Goal: Task Accomplishment & Management: Use online tool/utility

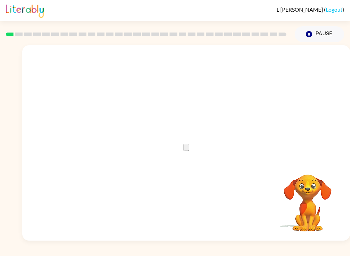
click at [189, 144] on button "button" at bounding box center [186, 147] width 5 height 7
click at [327, 35] on button "Pause Pause" at bounding box center [320, 34] width 50 height 16
click at [185, 150] on icon "button" at bounding box center [186, 146] width 12 height 12
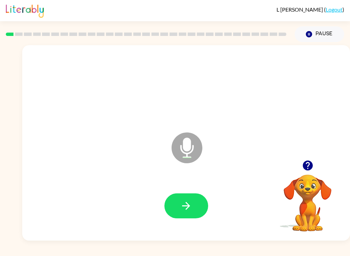
click at [194, 209] on button "button" at bounding box center [187, 205] width 44 height 25
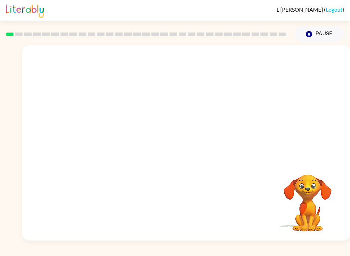
click at [66, 238] on div "Your browser must support playing .mp4 files to use Literably. Please try using…" at bounding box center [186, 142] width 328 height 195
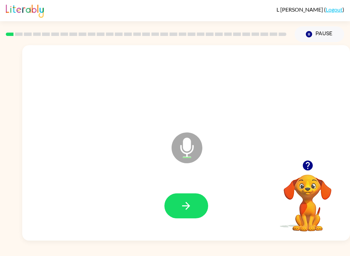
click at [193, 205] on button "button" at bounding box center [187, 205] width 44 height 25
click at [190, 205] on icon "button" at bounding box center [186, 206] width 12 height 12
click at [256, 18] on div "L [PERSON_NAME] ( Logout )" at bounding box center [175, 10] width 339 height 21
click at [197, 203] on button "button" at bounding box center [187, 205] width 44 height 25
click at [200, 202] on button "button" at bounding box center [187, 205] width 44 height 25
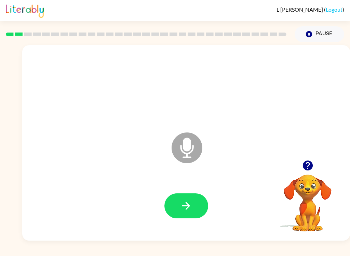
click at [194, 196] on button "button" at bounding box center [187, 205] width 44 height 25
click at [197, 204] on button "button" at bounding box center [187, 205] width 44 height 25
click at [198, 209] on button "button" at bounding box center [187, 205] width 44 height 25
click at [191, 207] on icon "button" at bounding box center [186, 206] width 12 height 12
click at [197, 205] on button "button" at bounding box center [187, 205] width 44 height 25
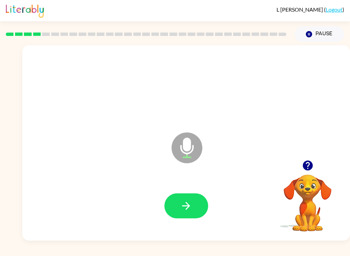
click at [188, 207] on icon "button" at bounding box center [186, 206] width 8 height 8
click at [193, 206] on button "button" at bounding box center [187, 205] width 44 height 25
click at [198, 207] on button "button" at bounding box center [187, 205] width 44 height 25
click at [190, 203] on icon "button" at bounding box center [186, 206] width 12 height 12
click at [194, 209] on button "button" at bounding box center [187, 205] width 44 height 25
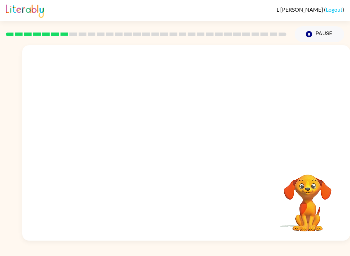
click at [142, 245] on div "L [PERSON_NAME] ( Logout ) Pause Pause Your browser must support playing .mp4 f…" at bounding box center [175, 128] width 350 height 256
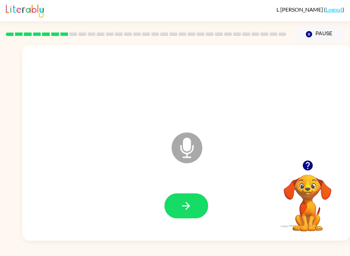
click at [200, 202] on button "button" at bounding box center [187, 205] width 44 height 25
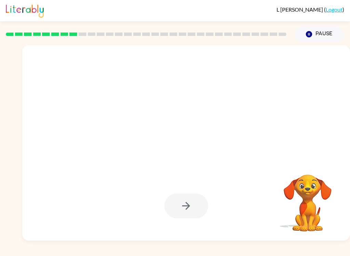
click at [127, 246] on div "L [PERSON_NAME] ( Logout ) Pause Pause Your browser must support playing .mp4 f…" at bounding box center [175, 128] width 350 height 256
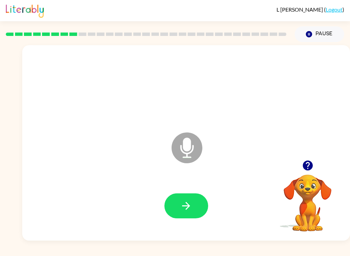
click at [196, 204] on button "button" at bounding box center [187, 205] width 44 height 25
click at [199, 198] on button "button" at bounding box center [187, 205] width 44 height 25
click at [200, 199] on button "button" at bounding box center [187, 205] width 44 height 25
click at [186, 200] on icon "button" at bounding box center [186, 206] width 12 height 12
click at [180, 200] on icon "button" at bounding box center [186, 206] width 12 height 12
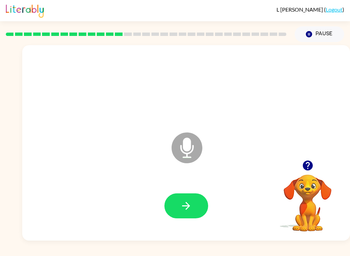
click at [193, 205] on button "button" at bounding box center [187, 205] width 44 height 25
click at [203, 200] on button "button" at bounding box center [187, 205] width 44 height 25
click at [198, 207] on button "button" at bounding box center [187, 205] width 44 height 25
click at [184, 204] on icon "button" at bounding box center [186, 206] width 12 height 12
click at [184, 210] on icon "button" at bounding box center [186, 206] width 12 height 12
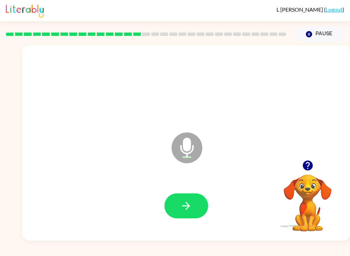
click at [184, 211] on icon "button" at bounding box center [186, 206] width 12 height 12
click at [203, 203] on button "button" at bounding box center [187, 205] width 44 height 25
click at [191, 201] on icon "button" at bounding box center [186, 206] width 12 height 12
click at [194, 203] on button "button" at bounding box center [187, 205] width 44 height 25
click at [190, 204] on icon "button" at bounding box center [186, 206] width 12 height 12
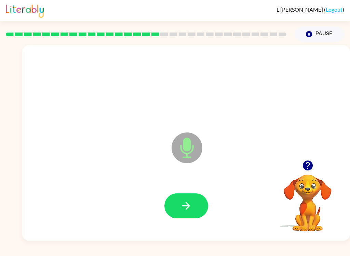
click at [194, 204] on button "button" at bounding box center [187, 205] width 44 height 25
click at [207, 205] on button "button" at bounding box center [187, 205] width 44 height 25
click at [194, 205] on button "button" at bounding box center [187, 205] width 44 height 25
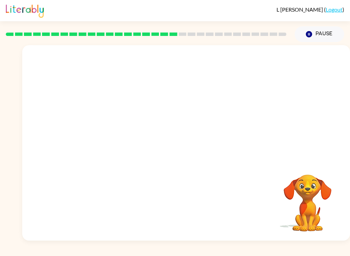
click at [3, 150] on div "Your browser must support playing .mp4 files to use Literably. Please try using…" at bounding box center [175, 141] width 350 height 198
click at [302, 190] on video "Your browser must support playing .mp4 files to use Literably. Please try using…" at bounding box center [308, 198] width 68 height 68
click at [307, 191] on video "Your browser must support playing .mp4 files to use Literably. Please try using…" at bounding box center [308, 198] width 68 height 68
click at [344, 174] on div at bounding box center [186, 142] width 328 height 195
click at [323, 41] on button "Pause Pause" at bounding box center [320, 34] width 50 height 16
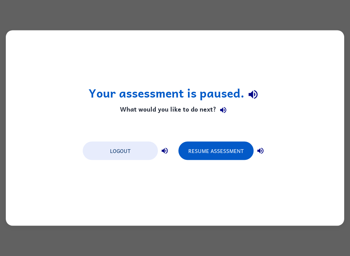
click at [229, 153] on button "Resume Assessment" at bounding box center [216, 151] width 75 height 18
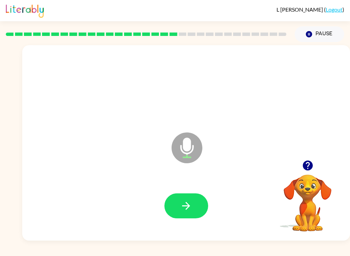
click at [193, 205] on button "button" at bounding box center [187, 205] width 44 height 25
click at [197, 205] on button "button" at bounding box center [187, 205] width 44 height 25
click at [188, 201] on icon "button" at bounding box center [186, 206] width 12 height 12
click at [193, 198] on button "button" at bounding box center [187, 205] width 44 height 25
click at [191, 206] on icon "button" at bounding box center [186, 206] width 12 height 12
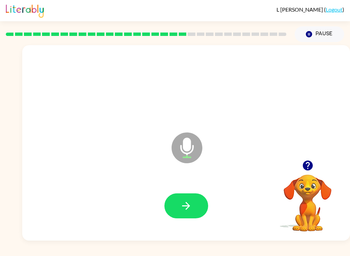
click at [188, 207] on icon "button" at bounding box center [186, 206] width 12 height 12
click at [325, 30] on button "Pause Pause" at bounding box center [320, 34] width 50 height 16
click at [189, 215] on button "button" at bounding box center [187, 205] width 44 height 25
click at [175, 203] on button "button" at bounding box center [187, 205] width 44 height 25
click at [192, 203] on icon "button" at bounding box center [186, 206] width 12 height 12
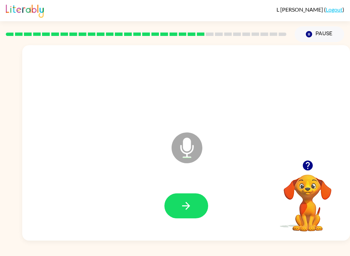
click at [197, 203] on button "button" at bounding box center [187, 205] width 44 height 25
click at [188, 214] on button "button" at bounding box center [187, 205] width 44 height 25
click at [193, 205] on button "button" at bounding box center [187, 205] width 44 height 25
click at [199, 202] on button "button" at bounding box center [187, 205] width 44 height 25
click at [194, 208] on button "button" at bounding box center [187, 205] width 44 height 25
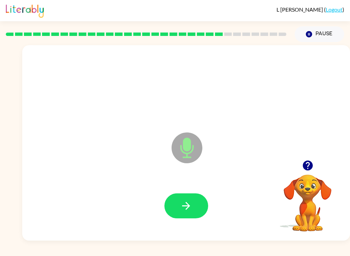
click at [191, 206] on icon "button" at bounding box center [186, 206] width 12 height 12
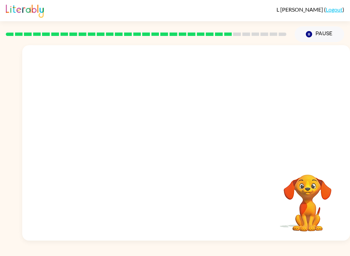
click at [321, 117] on div at bounding box center [186, 142] width 328 height 195
click at [310, 130] on div at bounding box center [170, 130] width 282 height 25
click at [330, 36] on button "Pause Pause" at bounding box center [320, 34] width 50 height 16
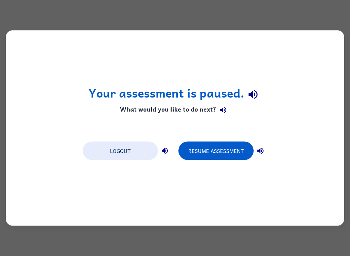
click at [227, 157] on button "Resume Assessment" at bounding box center [216, 151] width 75 height 18
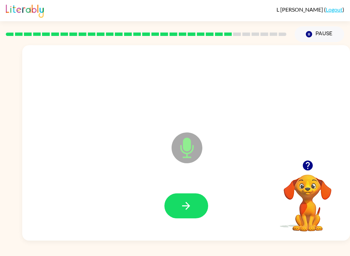
click at [182, 205] on icon "button" at bounding box center [186, 206] width 12 height 12
click at [190, 206] on icon "button" at bounding box center [186, 206] width 8 height 8
click at [190, 204] on icon "button" at bounding box center [186, 206] width 12 height 12
click at [190, 206] on icon "button" at bounding box center [186, 206] width 8 height 8
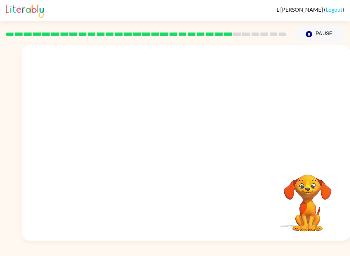
click at [317, 36] on button "Pause Pause" at bounding box center [320, 34] width 50 height 16
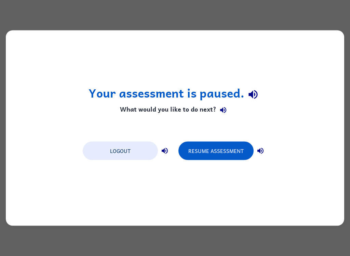
click at [234, 158] on button "Resume Assessment" at bounding box center [216, 151] width 75 height 18
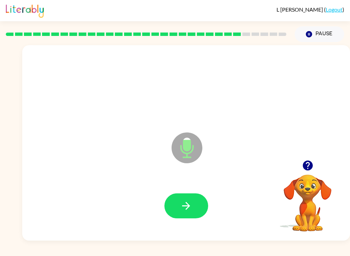
click at [193, 203] on button "button" at bounding box center [187, 205] width 44 height 25
click at [195, 198] on button "button" at bounding box center [187, 205] width 44 height 25
click at [197, 201] on button "button" at bounding box center [187, 205] width 44 height 25
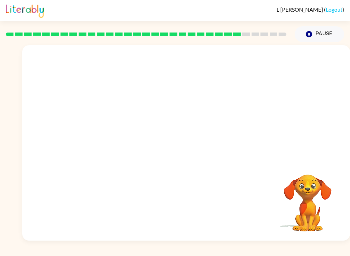
click at [327, 34] on button "Pause Pause" at bounding box center [320, 34] width 50 height 16
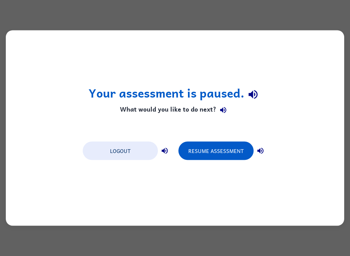
click at [232, 150] on button "Resume Assessment" at bounding box center [216, 151] width 75 height 18
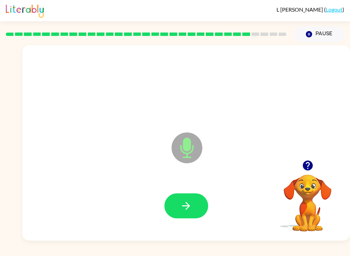
click at [193, 201] on button "button" at bounding box center [187, 205] width 44 height 25
click at [192, 211] on button "button" at bounding box center [187, 205] width 44 height 25
click at [193, 205] on button "button" at bounding box center [187, 205] width 44 height 25
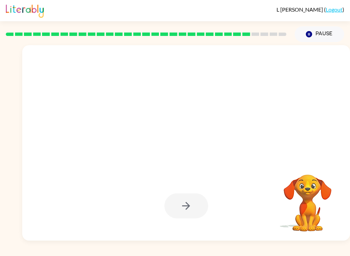
click at [266, 184] on div at bounding box center [186, 206] width 314 height 56
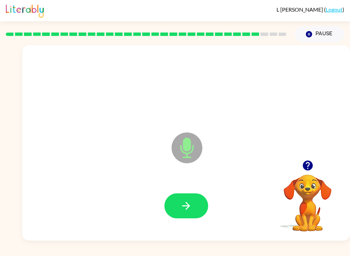
click at [195, 207] on button "button" at bounding box center [187, 205] width 44 height 25
click at [190, 212] on button "button" at bounding box center [187, 205] width 44 height 25
click at [190, 217] on button "button" at bounding box center [187, 205] width 44 height 25
click at [194, 208] on button "button" at bounding box center [187, 205] width 44 height 25
click at [190, 203] on icon "button" at bounding box center [186, 206] width 12 height 12
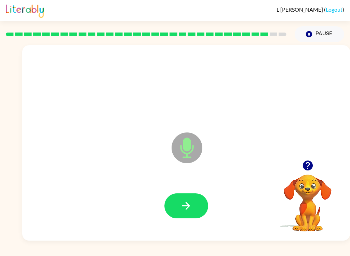
click at [199, 204] on button "button" at bounding box center [187, 205] width 44 height 25
click at [192, 203] on button "button" at bounding box center [187, 205] width 44 height 25
click at [323, 34] on button "Pause Pause" at bounding box center [320, 34] width 50 height 16
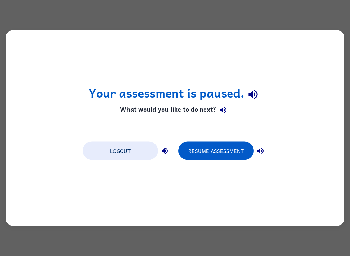
click at [232, 150] on button "Resume Assessment" at bounding box center [216, 151] width 75 height 18
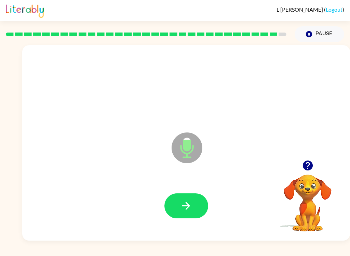
click at [188, 204] on icon "button" at bounding box center [186, 206] width 8 height 8
click at [207, 203] on button "button" at bounding box center [187, 205] width 44 height 25
click at [194, 206] on button "button" at bounding box center [187, 205] width 44 height 25
click at [191, 206] on icon "button" at bounding box center [186, 206] width 12 height 12
click at [199, 207] on button "button" at bounding box center [187, 205] width 44 height 25
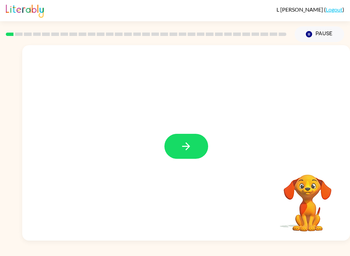
click at [177, 146] on button "button" at bounding box center [187, 146] width 44 height 25
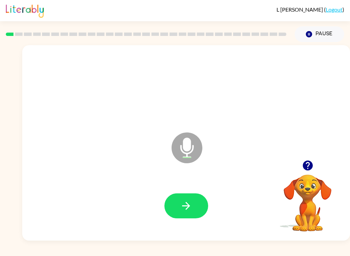
click at [194, 217] on button "button" at bounding box center [187, 205] width 44 height 25
click at [190, 210] on icon "button" at bounding box center [186, 206] width 12 height 12
click at [186, 200] on icon "button" at bounding box center [186, 206] width 12 height 12
click at [198, 213] on button "button" at bounding box center [187, 205] width 44 height 25
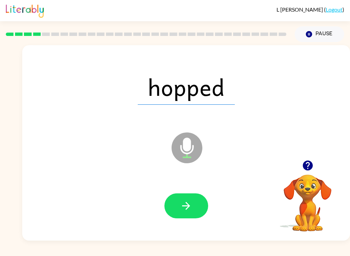
click at [187, 206] on icon "button" at bounding box center [186, 206] width 8 height 8
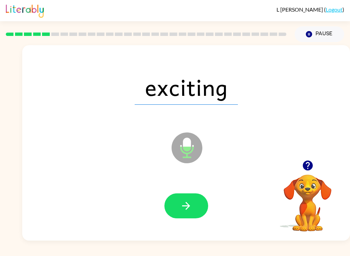
click at [195, 202] on button "button" at bounding box center [187, 205] width 44 height 25
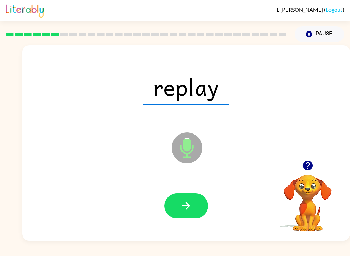
click at [185, 199] on button "button" at bounding box center [187, 205] width 44 height 25
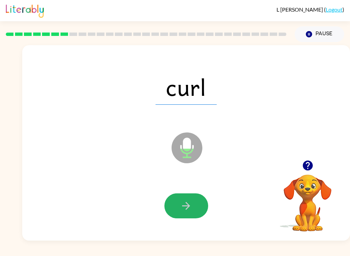
click at [204, 207] on button "button" at bounding box center [187, 205] width 44 height 25
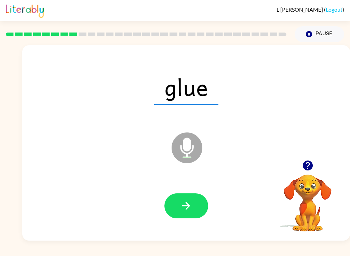
click at [194, 216] on button "button" at bounding box center [187, 205] width 44 height 25
click at [188, 201] on icon "button" at bounding box center [186, 206] width 12 height 12
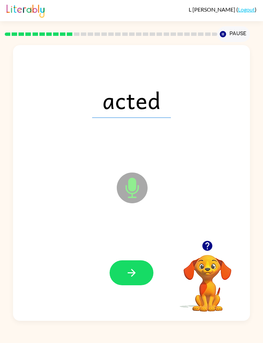
click at [139, 256] on button "button" at bounding box center [131, 273] width 44 height 25
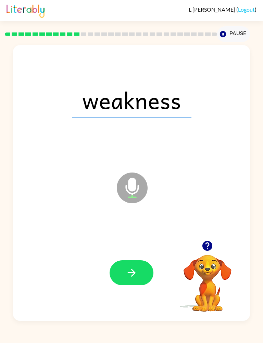
click at [126, 256] on icon "button" at bounding box center [132, 273] width 12 height 12
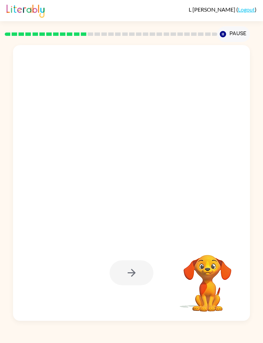
click at [2, 153] on div "Your browser must support playing .mp4 files to use Literably. Please try using…" at bounding box center [131, 181] width 263 height 279
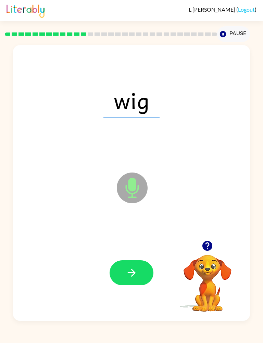
click at [128, 256] on button "button" at bounding box center [131, 273] width 44 height 25
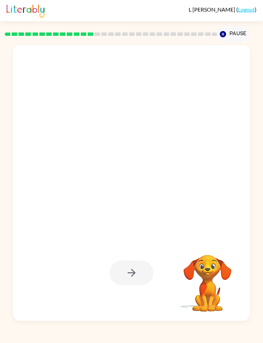
click at [163, 161] on div at bounding box center [115, 170] width 190 height 51
click at [199, 125] on div at bounding box center [131, 100] width 223 height 83
click at [208, 94] on div at bounding box center [131, 100] width 223 height 83
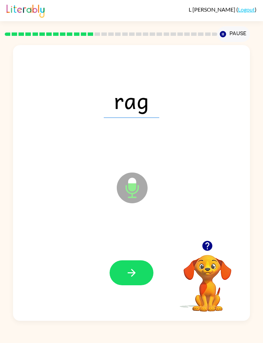
click at [195, 131] on div "rag" at bounding box center [131, 100] width 223 height 83
click at [218, 122] on div "rag" at bounding box center [131, 100] width 223 height 83
click at [203, 127] on div "rag" at bounding box center [131, 100] width 223 height 83
click at [129, 256] on button "button" at bounding box center [131, 273] width 44 height 25
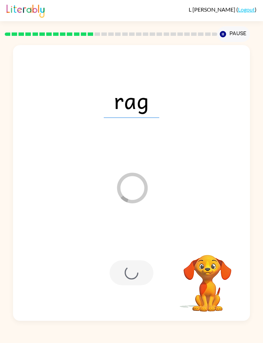
click at [197, 173] on div "Loader Your response is being sent to our graders" at bounding box center [115, 170] width 190 height 51
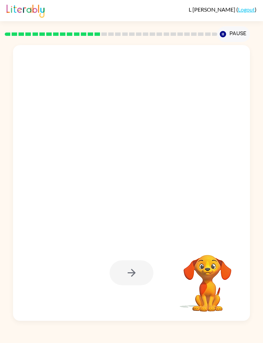
click at [213, 155] on div at bounding box center [131, 183] width 236 height 276
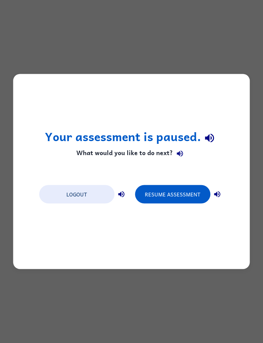
click at [174, 197] on button "Resume Assessment" at bounding box center [172, 194] width 75 height 18
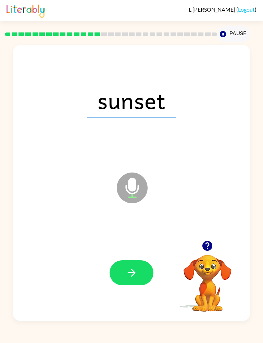
click at [132, 256] on button "button" at bounding box center [131, 273] width 44 height 25
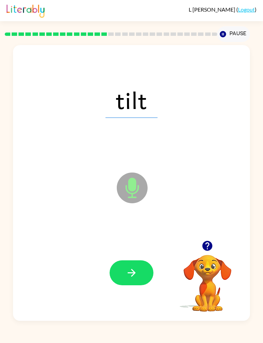
click at [137, 256] on icon "button" at bounding box center [132, 273] width 12 height 12
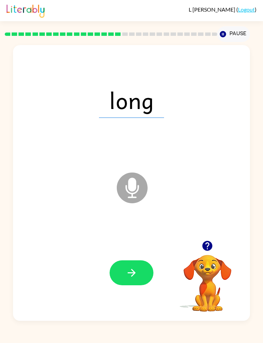
click at [124, 254] on div at bounding box center [131, 273] width 223 height 83
click at [134, 256] on icon "button" at bounding box center [131, 273] width 8 height 8
click at [112, 256] on div at bounding box center [131, 273] width 223 height 83
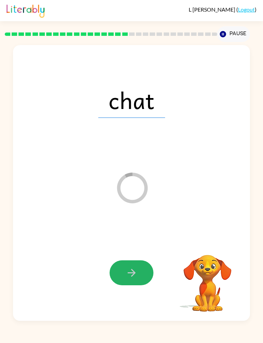
click at [138, 256] on button "button" at bounding box center [131, 273] width 44 height 25
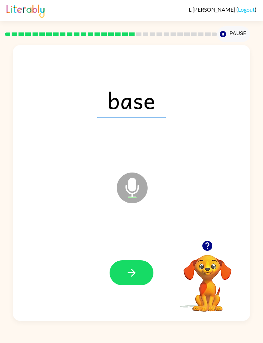
click at [127, 256] on icon "button" at bounding box center [132, 273] width 12 height 12
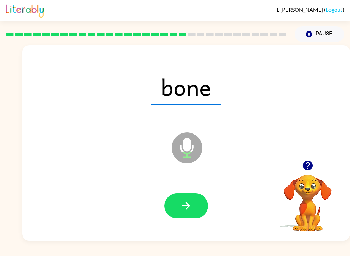
click at [41, 253] on div "L Brandes ( Logout ) Pause Pause bone Microphone The Microphone is here when it…" at bounding box center [175, 128] width 350 height 256
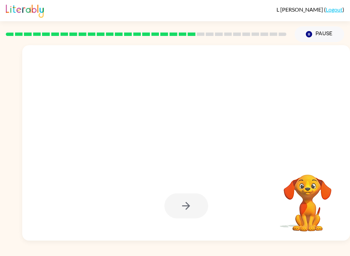
click at [45, 253] on div "L [PERSON_NAME] ( Logout ) Pause Pause Your browser must support playing .mp4 f…" at bounding box center [175, 128] width 350 height 256
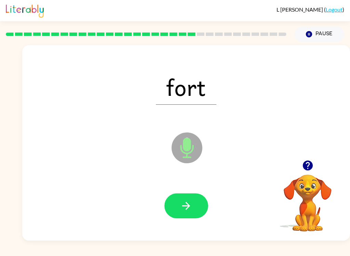
click at [323, 34] on button "Pause Pause" at bounding box center [320, 34] width 50 height 16
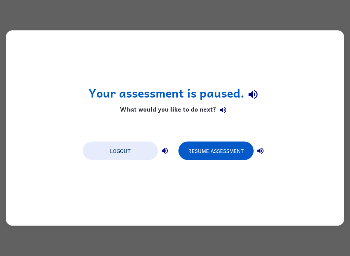
click at [350, 253] on div "Your assessment is paused. What would you like to do next? Logout Resume Assess…" at bounding box center [175, 128] width 350 height 256
click at [349, 251] on div "Your assessment is paused. What would you like to do next? Logout Resume Assess…" at bounding box center [175, 128] width 350 height 256
click at [350, 253] on div "Your assessment is paused. What would you like to do next? Logout Resume Assess…" at bounding box center [175, 128] width 350 height 256
